Goal: Task Accomplishment & Management: Use online tool/utility

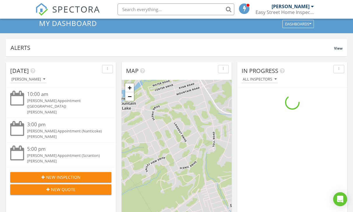
scroll to position [532, 354]
click at [190, 6] on input "text" at bounding box center [176, 10] width 117 height 12
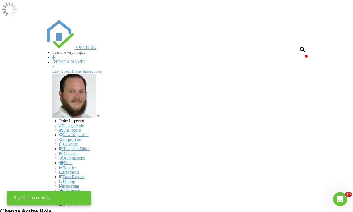
click at [102, 50] on input "text" at bounding box center [76, 52] width 49 height 5
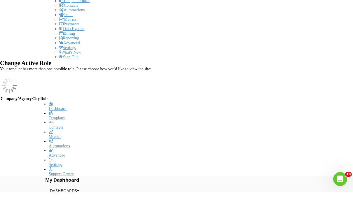
scroll to position [208, 0]
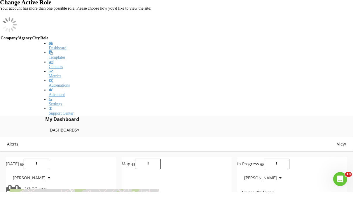
type input "777"
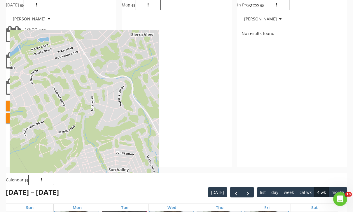
scroll to position [377, 0]
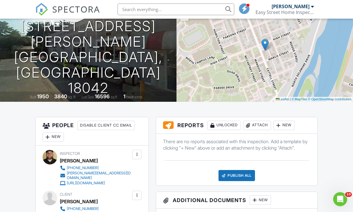
scroll to position [117, 0]
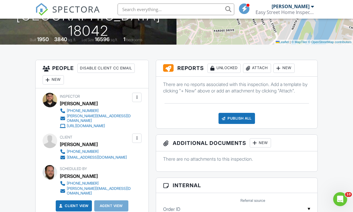
click at [260, 69] on div "Attach" at bounding box center [257, 68] width 28 height 9
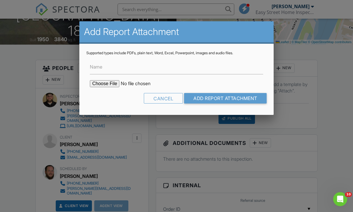
click at [102, 84] on input "file" at bounding box center [139, 83] width 99 height 7
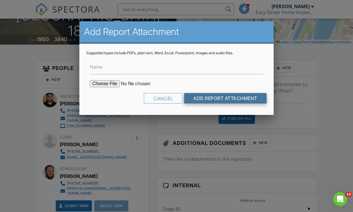
type input "C:\fakepath\777 Sullivan Mold.pdf"
click at [203, 101] on input "Add Report Attachment" at bounding box center [225, 98] width 83 height 11
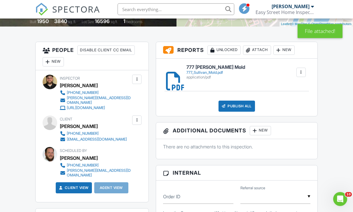
click at [231, 111] on div "Publish All" at bounding box center [237, 106] width 36 height 11
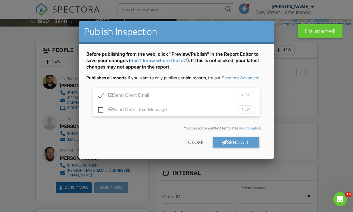
click at [230, 148] on div "Send All" at bounding box center [236, 142] width 47 height 11
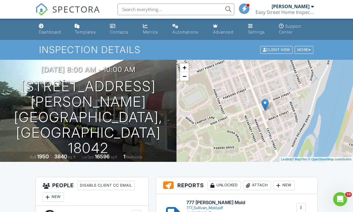
click at [47, 11] on img at bounding box center [41, 9] width 13 height 13
